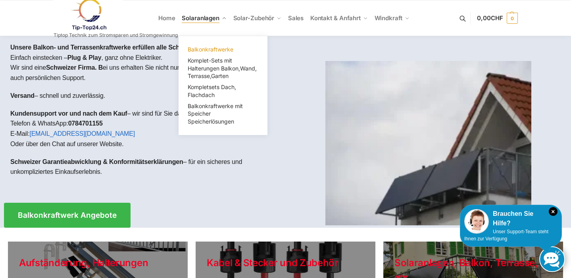
click at [201, 49] on span "Balkonkraftwerke" at bounding box center [211, 49] width 46 height 7
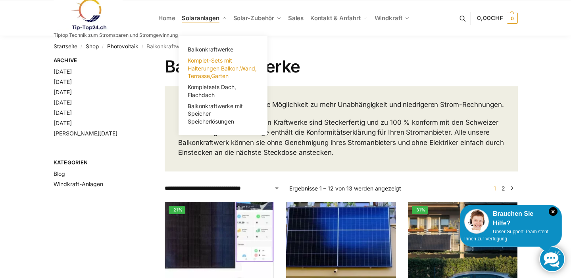
click at [204, 67] on span "Komplet-Sets mit Halterungen Balkon,Wand, Terrasse,Garten" at bounding box center [222, 68] width 69 height 22
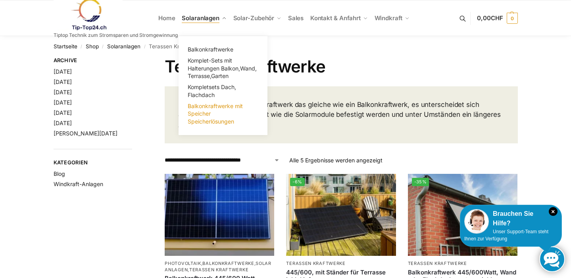
click at [203, 113] on span "Balkonkraftwerke mit Speicher Speicherlösungen" at bounding box center [215, 114] width 55 height 22
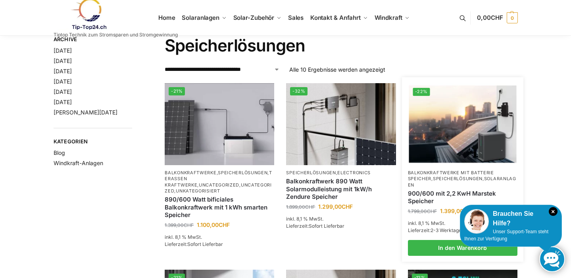
scroll to position [31, 0]
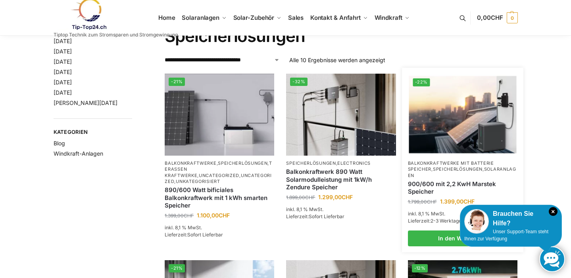
click at [441, 118] on img at bounding box center [461, 115] width 107 height 81
